Goal: Find specific page/section: Find specific page/section

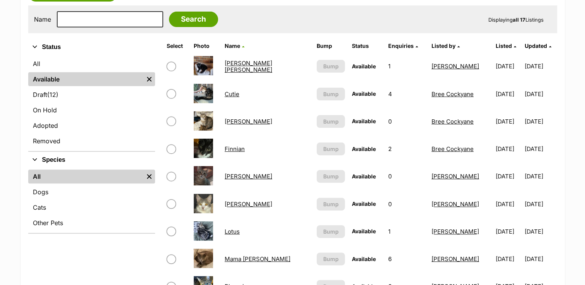
scroll to position [221, 0]
click at [95, 112] on link "On Hold" at bounding box center [91, 110] width 127 height 14
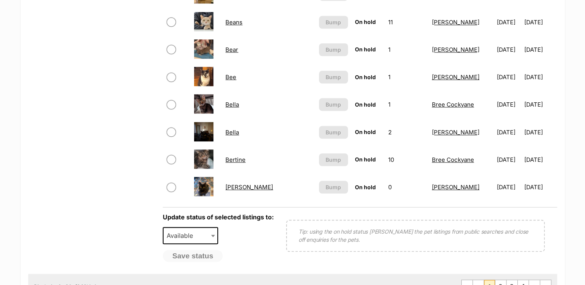
scroll to position [639, 0]
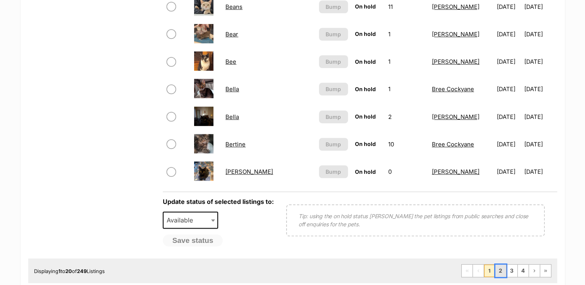
click at [500, 268] on link "2" at bounding box center [500, 271] width 11 height 12
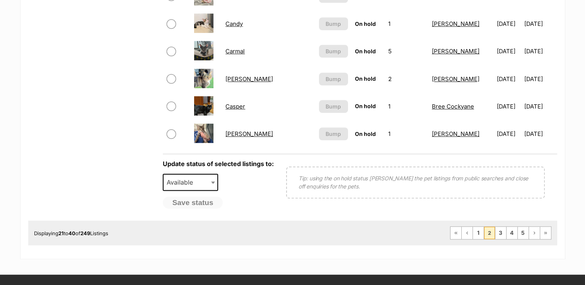
scroll to position [680, 0]
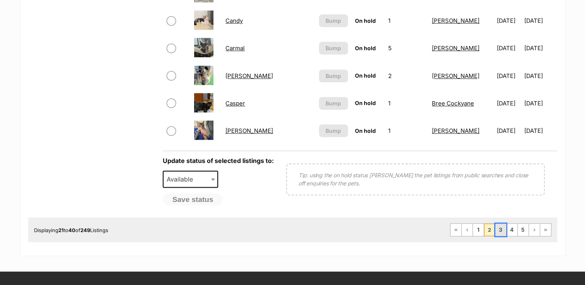
click at [500, 229] on link "3" at bounding box center [500, 230] width 11 height 12
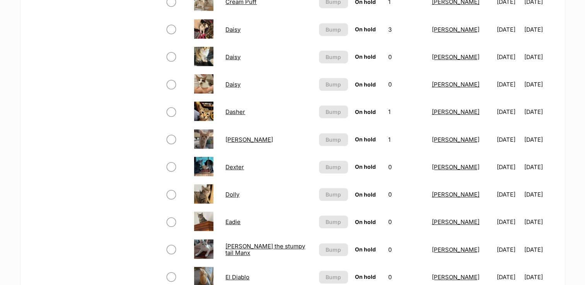
scroll to position [528, 0]
